Goal: Register for event/course

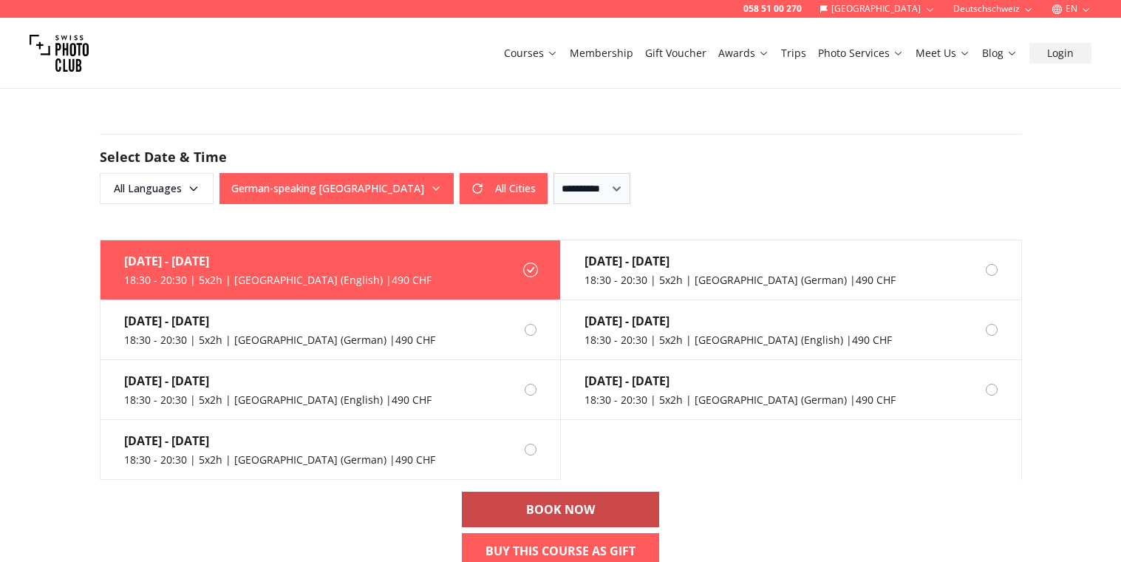
click at [515, 506] on link "BOOK NOW" at bounding box center [560, 509] width 197 height 35
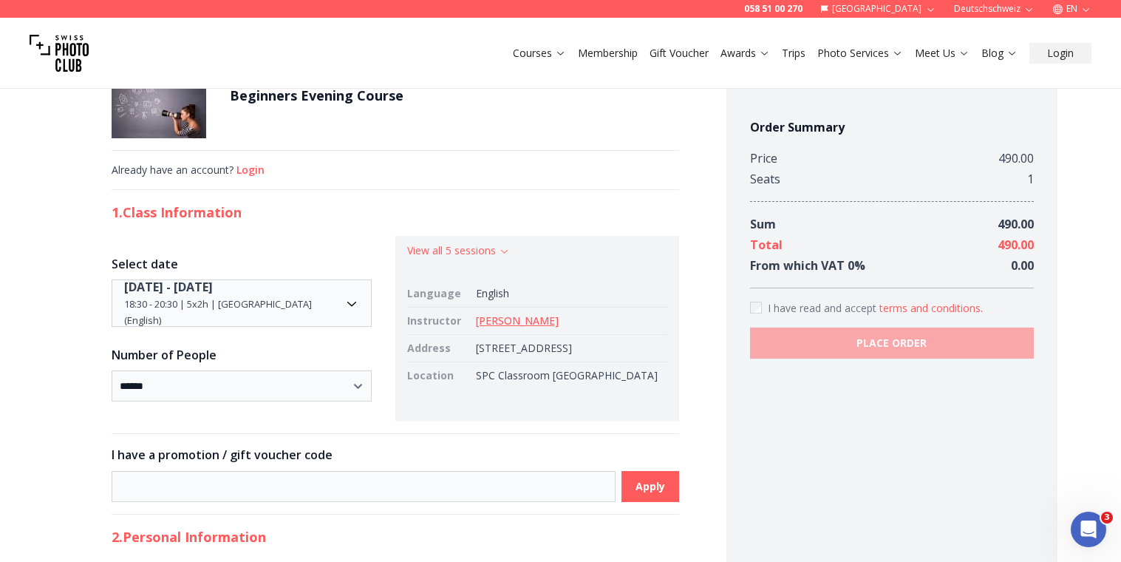
scroll to position [35, 0]
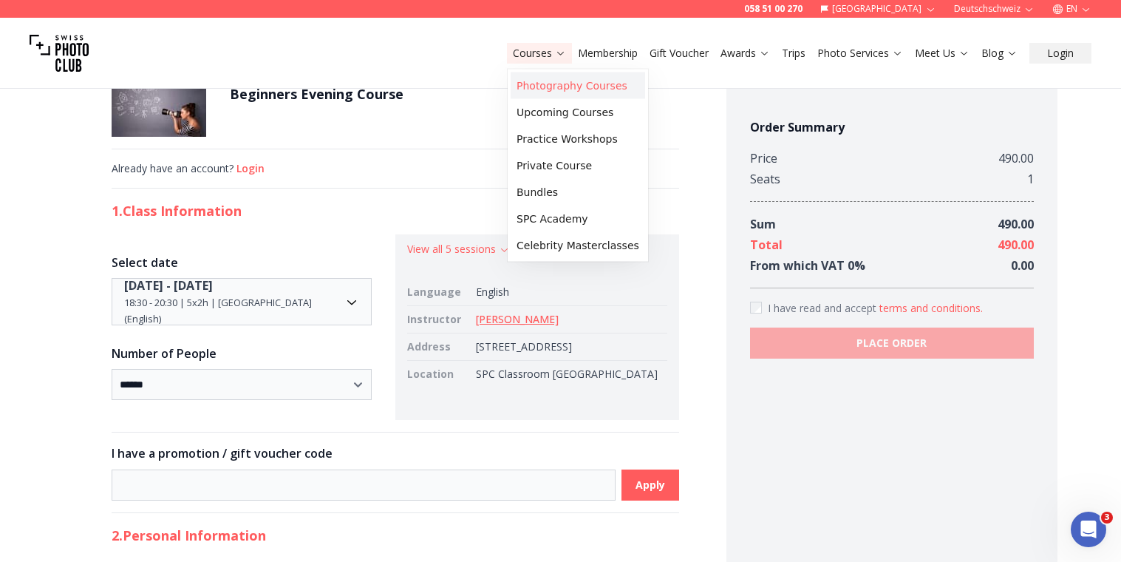
click at [527, 90] on link "Photography Courses" at bounding box center [578, 85] width 135 height 27
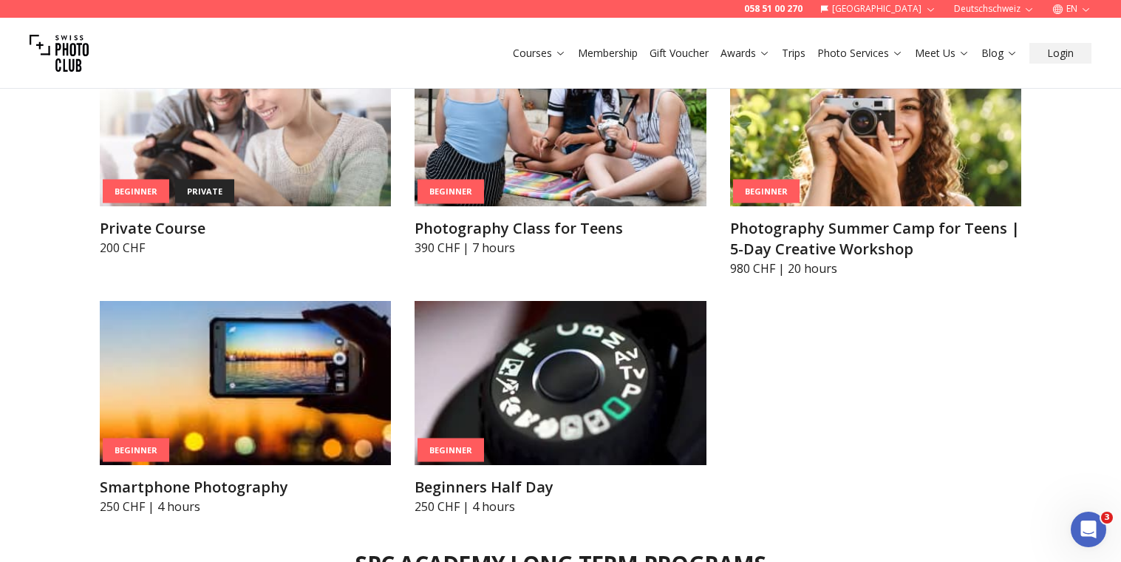
scroll to position [1018, 0]
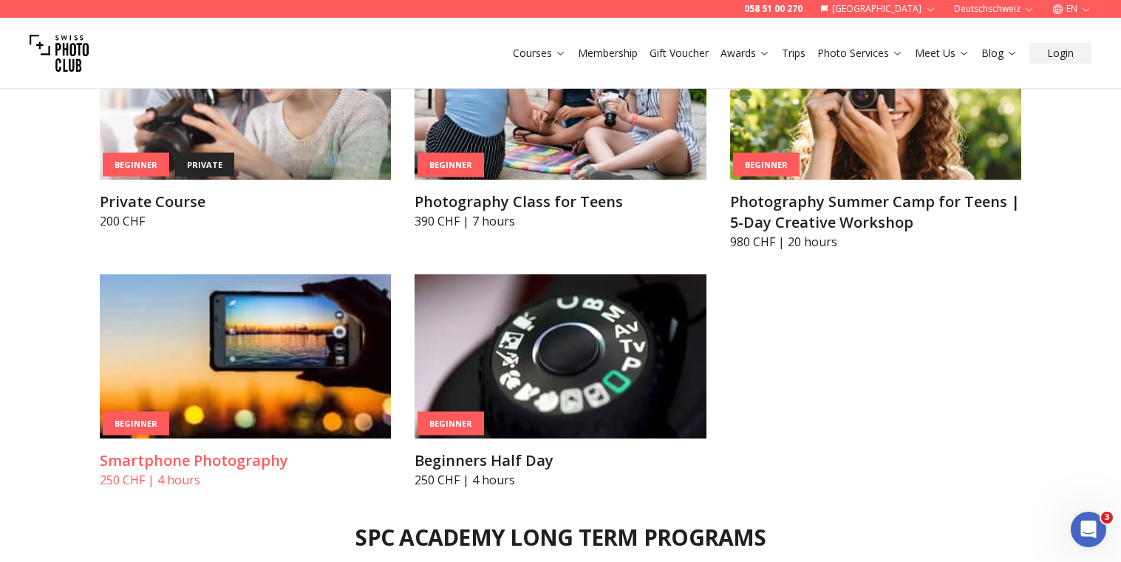
click at [228, 392] on img at bounding box center [246, 356] width 292 height 164
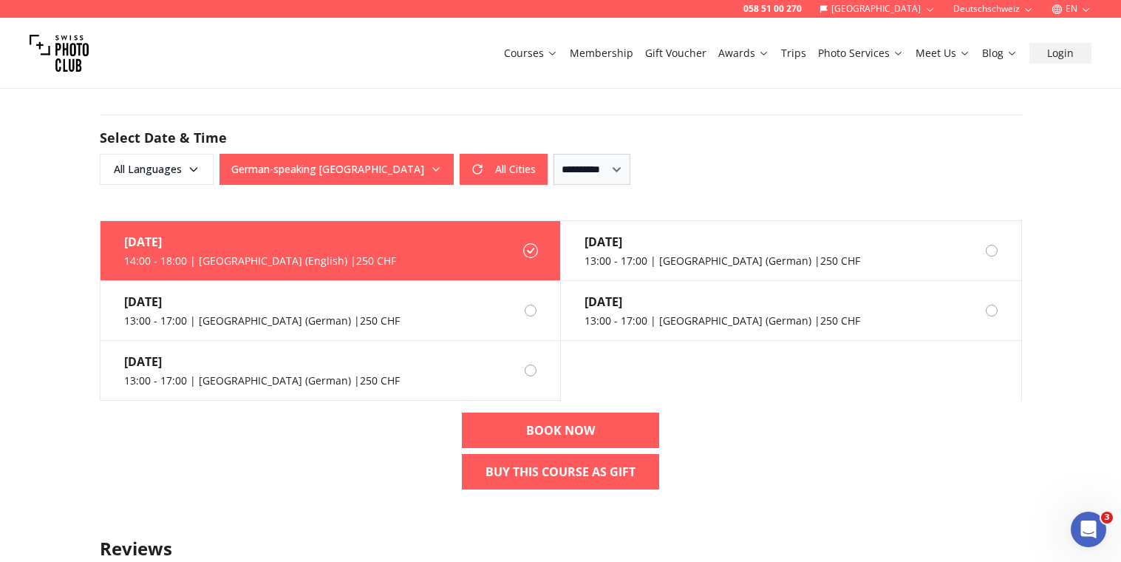
scroll to position [901, 0]
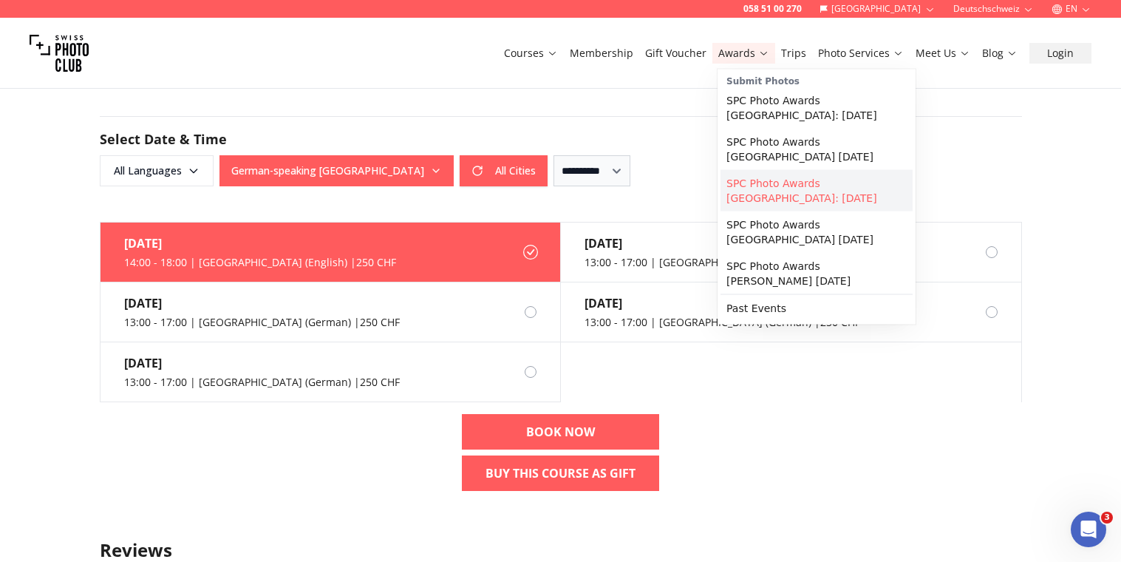
click at [747, 180] on link "SPC Photo Awards [GEOGRAPHIC_DATA]: [DATE]" at bounding box center [817, 190] width 192 height 41
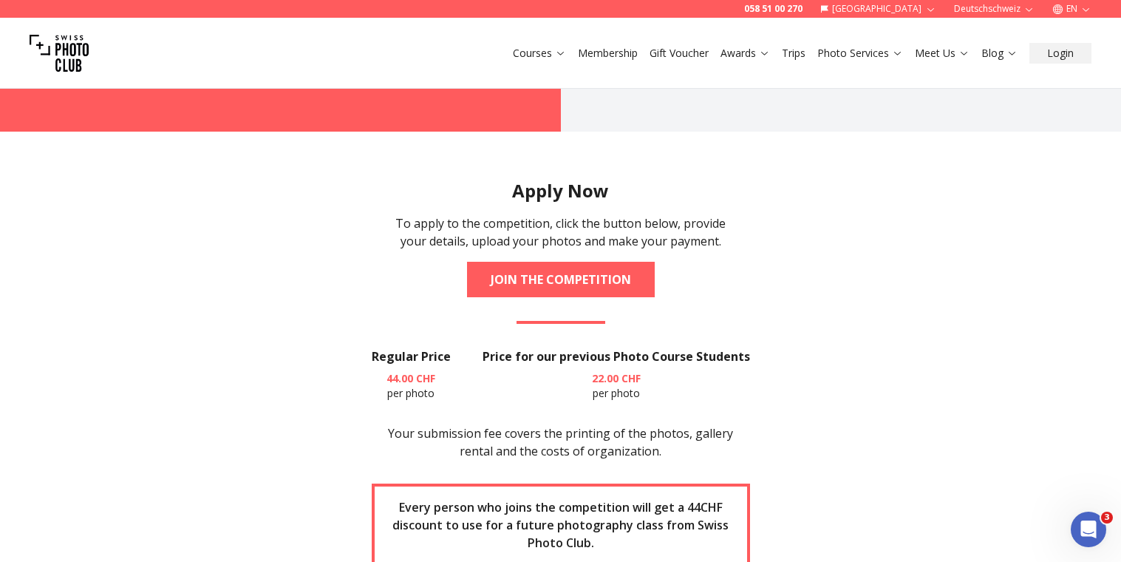
scroll to position [1779, 0]
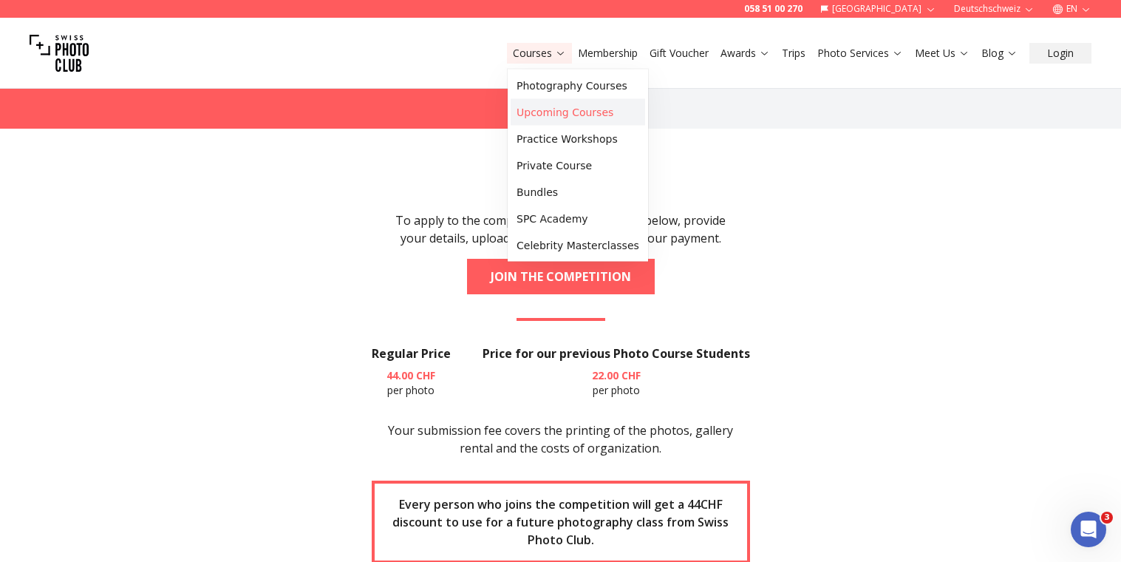
click at [537, 109] on link "Upcoming Courses" at bounding box center [578, 112] width 135 height 27
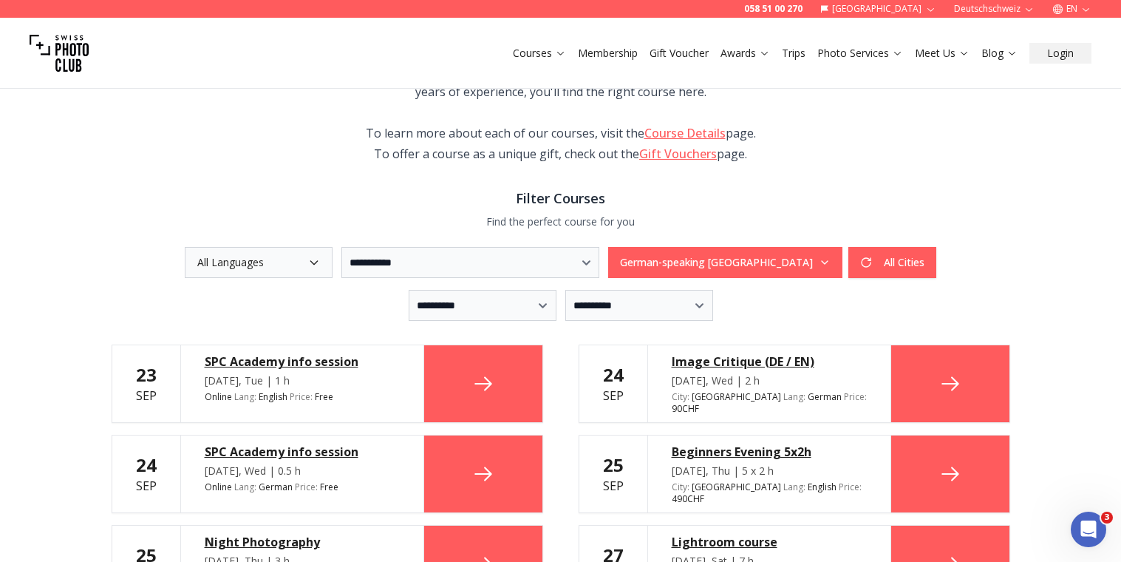
scroll to position [227, 0]
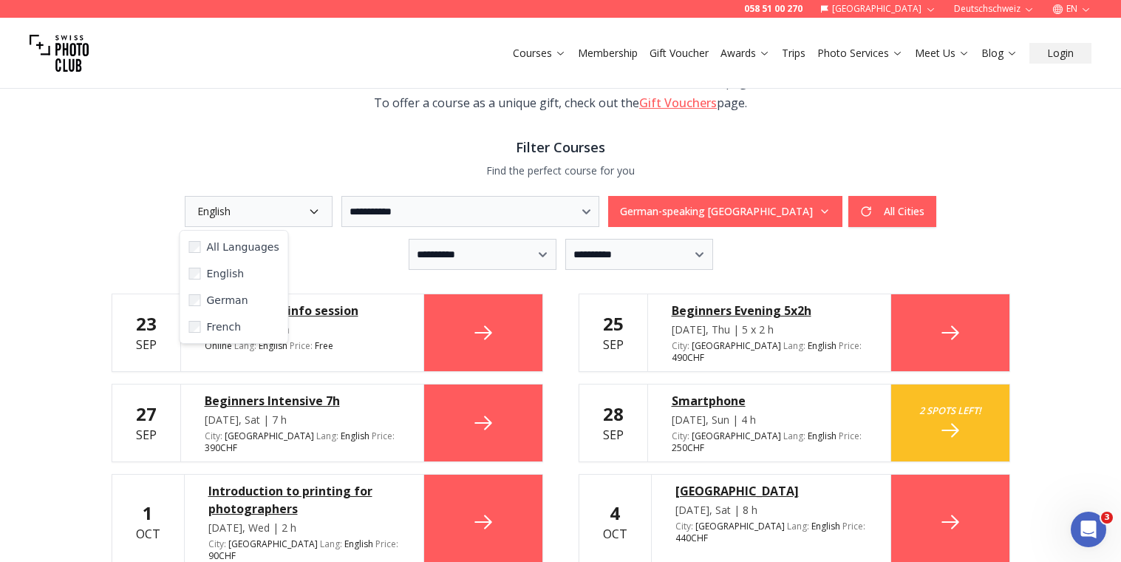
click at [105, 282] on div "**********" at bounding box center [561, 471] width 946 height 1254
drag, startPoint x: 194, startPoint y: 307, endPoint x: 373, endPoint y: 309, distance: 179.6
click at [373, 309] on div "SPC Academy info session [DATE], Tue | 1 h Online Lang : English en Price : Free" at bounding box center [302, 332] width 244 height 77
copy div "SPC Academy info session"
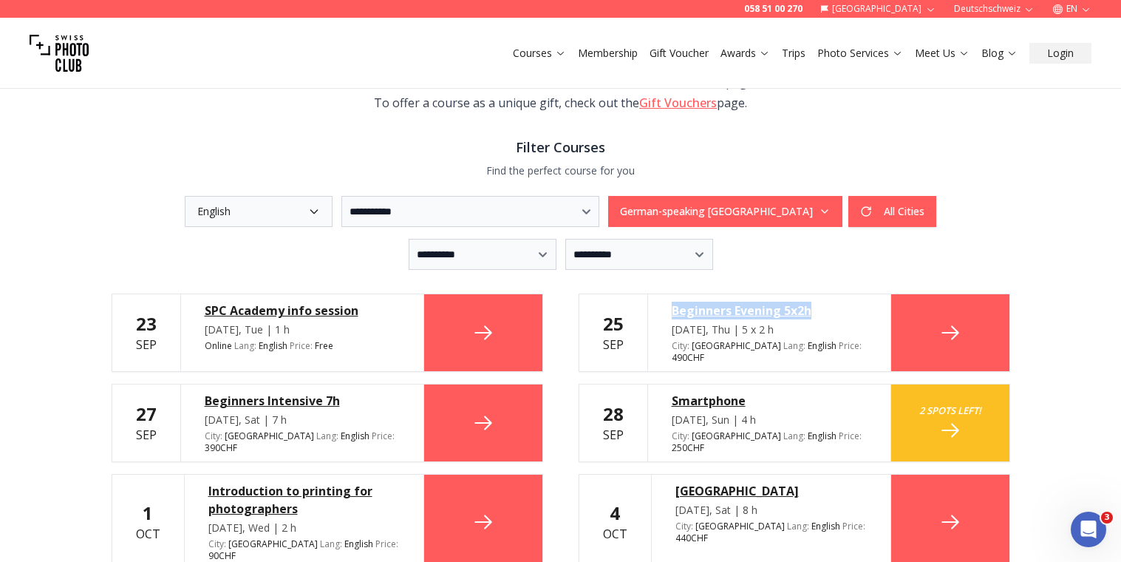
drag, startPoint x: 663, startPoint y: 308, endPoint x: 827, endPoint y: 316, distance: 164.3
click at [827, 316] on div "Beginners Evening 5x2h [DATE], Thu | 5 x 2 h City : [GEOGRAPHIC_DATA] Lang : En…" at bounding box center [769, 332] width 244 height 77
copy div "Beginners Evening 5x2h"
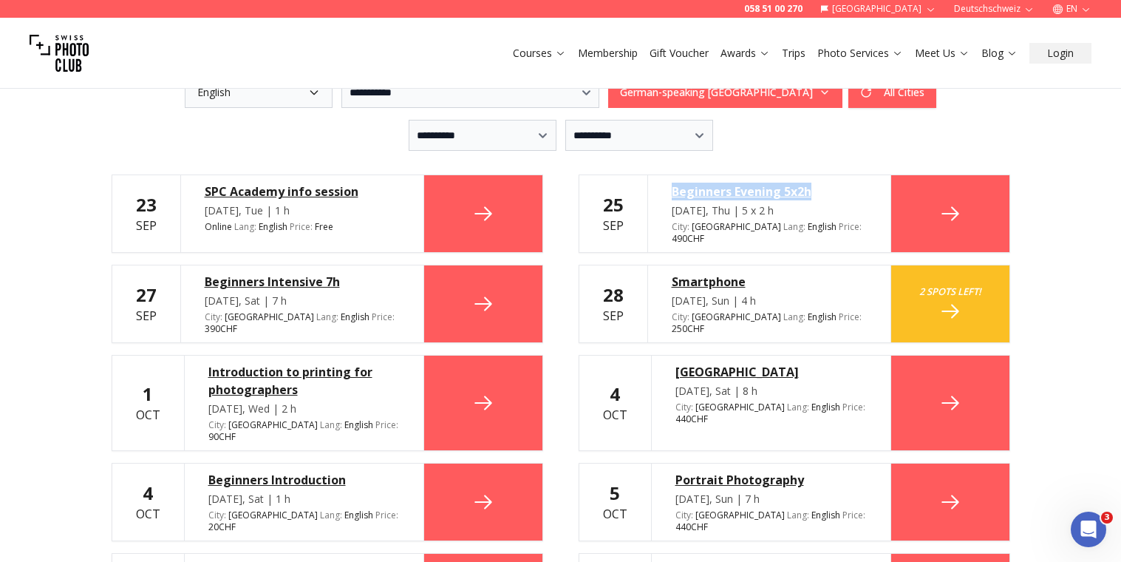
scroll to position [350, 0]
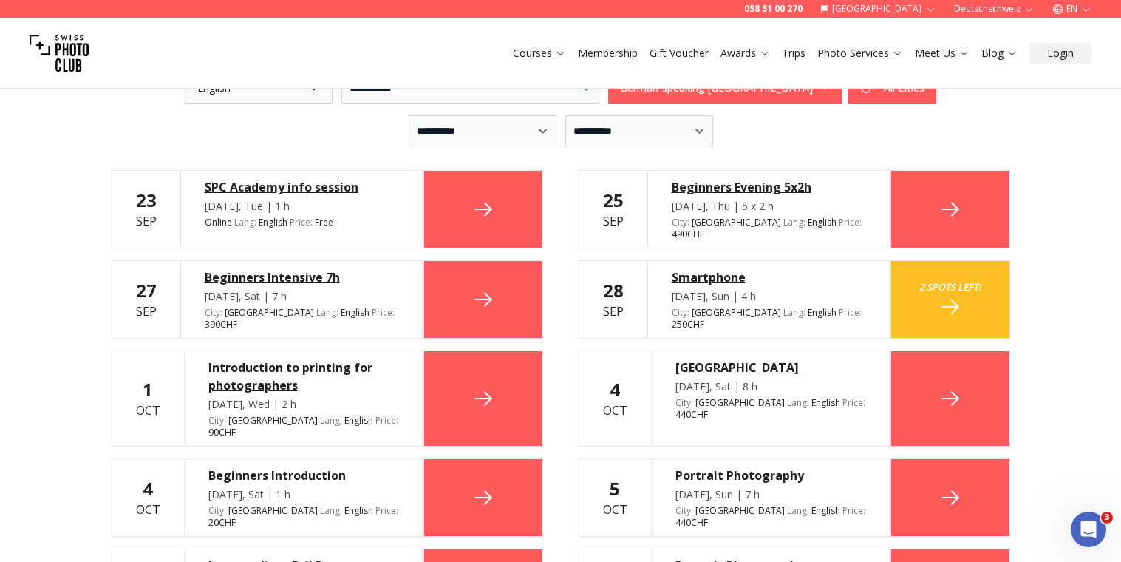
drag, startPoint x: 209, startPoint y: 253, endPoint x: 252, endPoint y: 252, distance: 42.9
click at [253, 261] on div "Beginners Intensive 7h [DATE], Sat | 7 h City : [GEOGRAPHIC_DATA] Lang : Englis…" at bounding box center [302, 299] width 244 height 77
drag, startPoint x: 196, startPoint y: 259, endPoint x: 370, endPoint y: 270, distance: 174.0
click at [370, 270] on div "Beginners Intensive 7h [DATE], Sat | 7 h City : [GEOGRAPHIC_DATA] Lang : Englis…" at bounding box center [302, 299] width 244 height 77
copy div "Beginners Intensive 7h"
